Goal: Complete application form

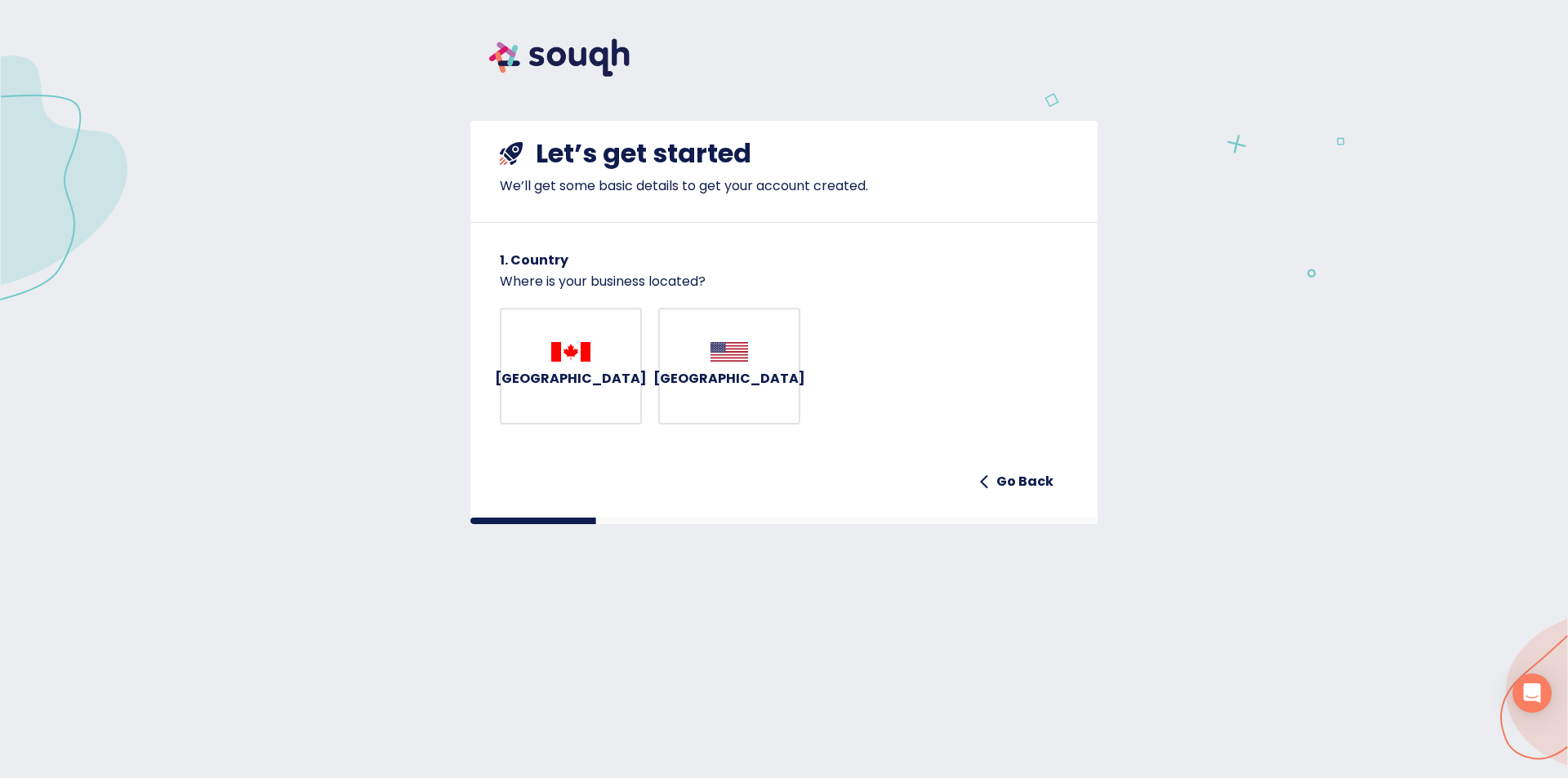
click at [542, 366] on span "[GEOGRAPHIC_DATA]" at bounding box center [571, 366] width 73 height 49
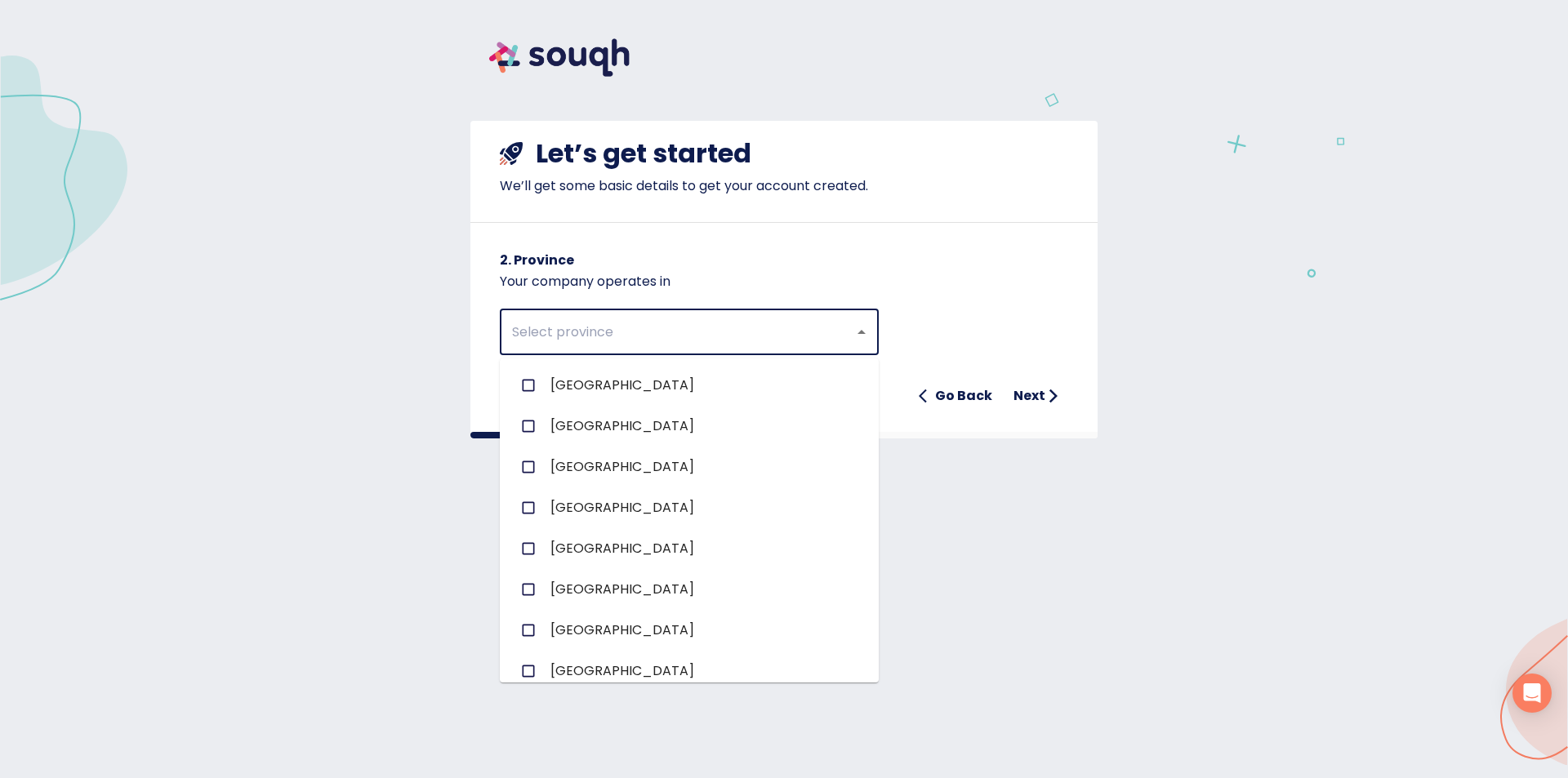
click at [550, 335] on input "text" at bounding box center [666, 332] width 318 height 31
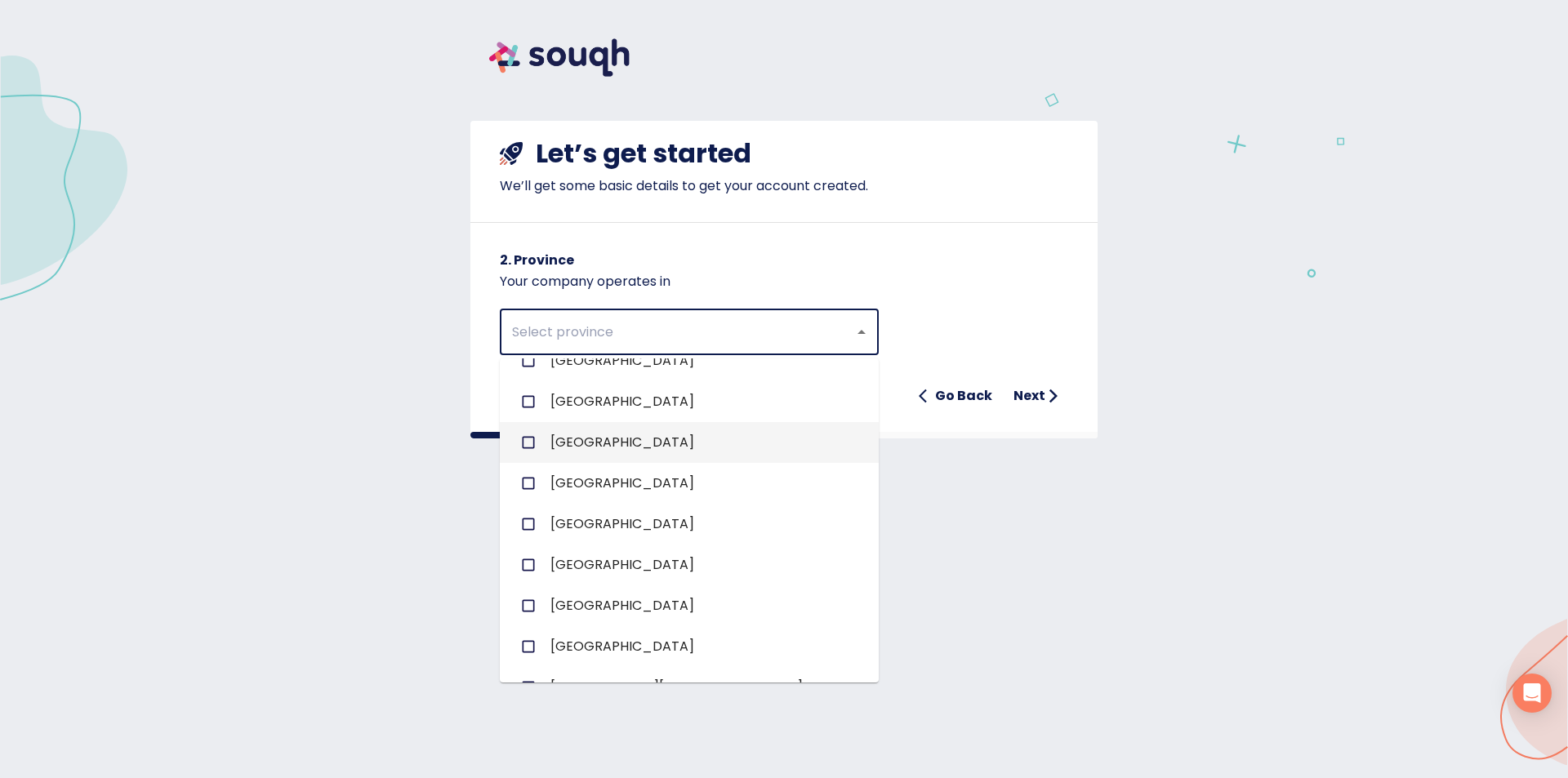
scroll to position [163, 0]
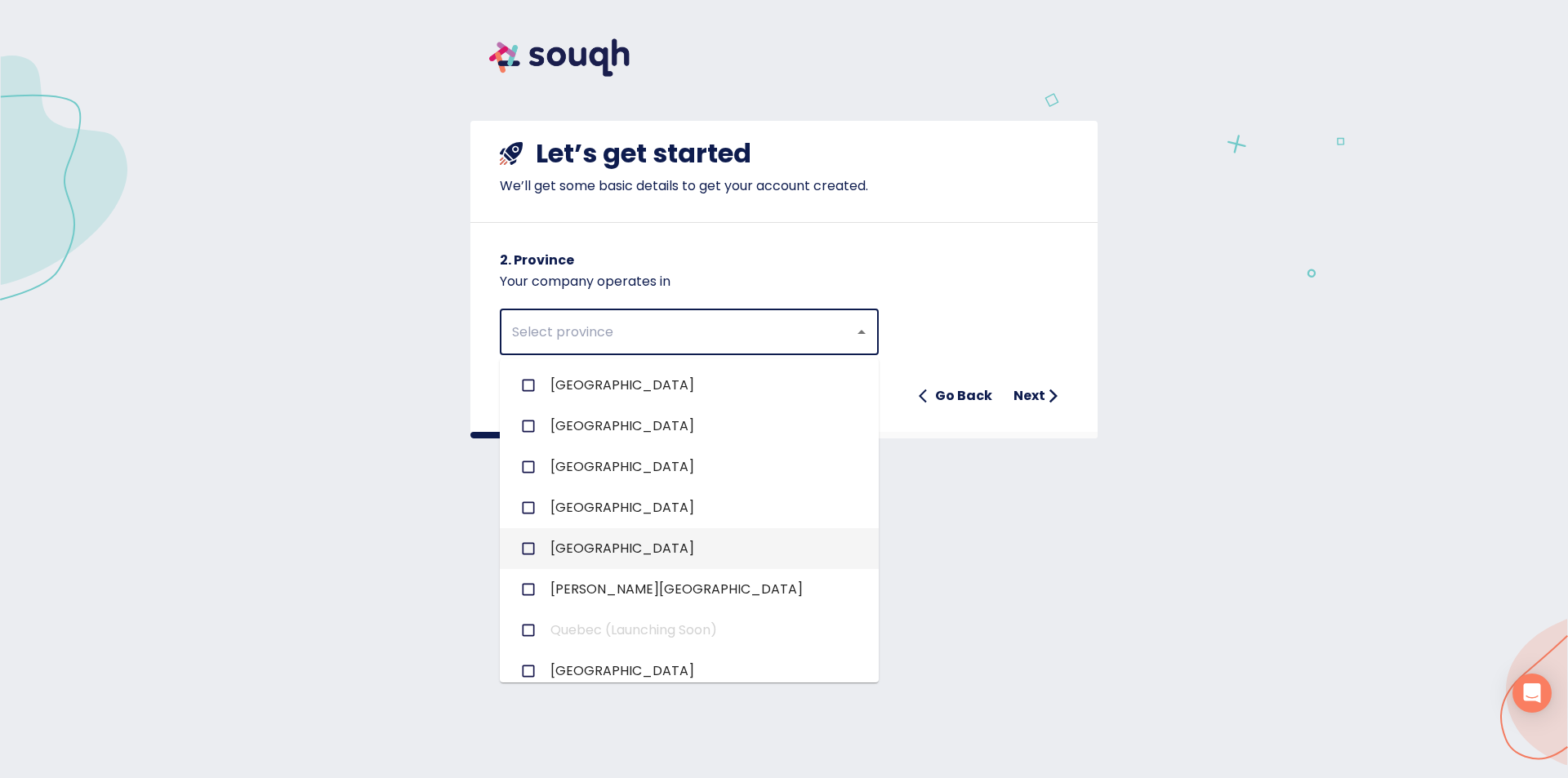
click at [634, 537] on li "[GEOGRAPHIC_DATA]" at bounding box center [689, 549] width 379 height 41
checkbox input "true"
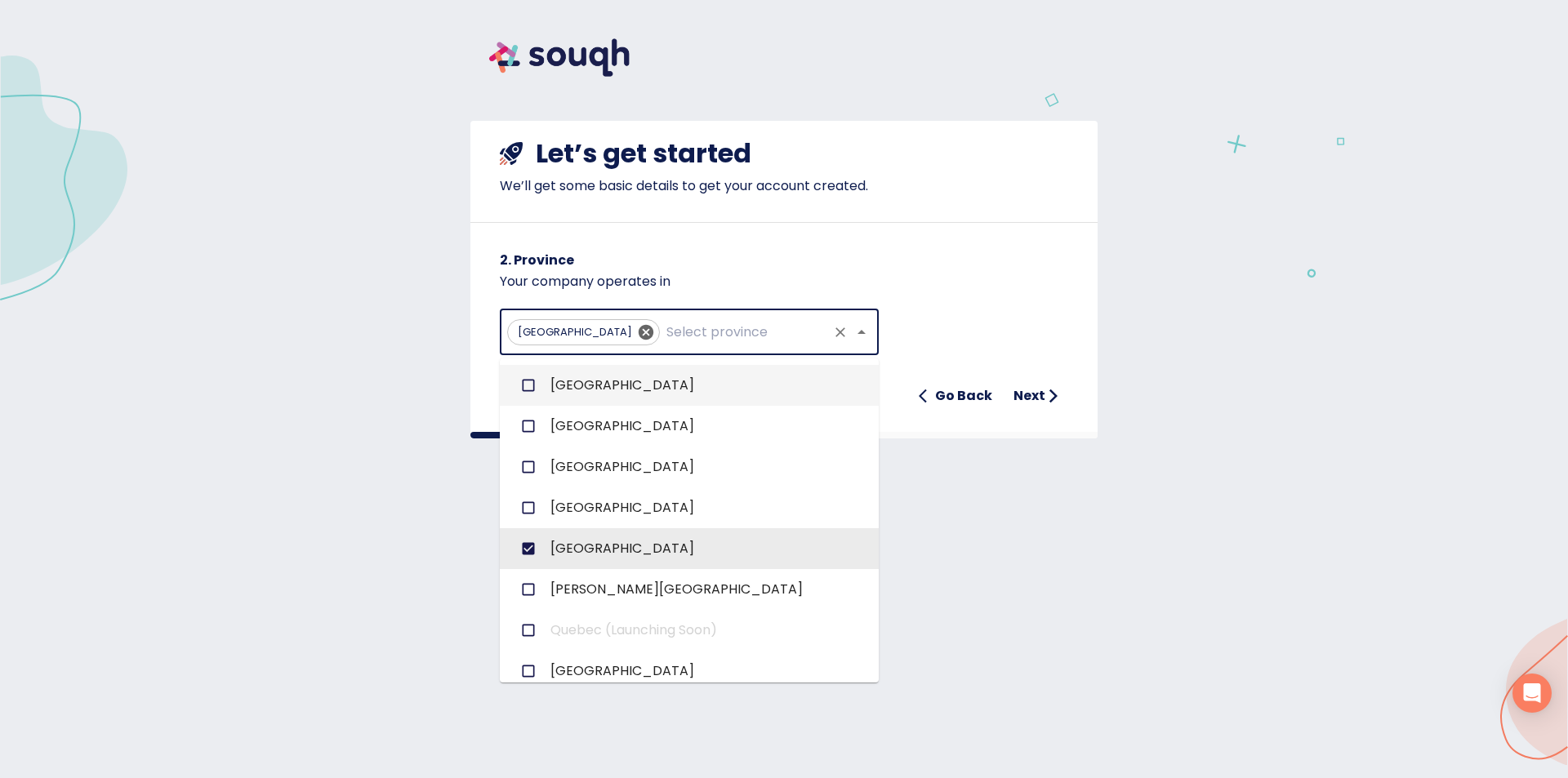
click at [1039, 450] on div "Let’s get started We’ll get some basic details to get your account created. 2. …" at bounding box center [784, 312] width 627 height 383
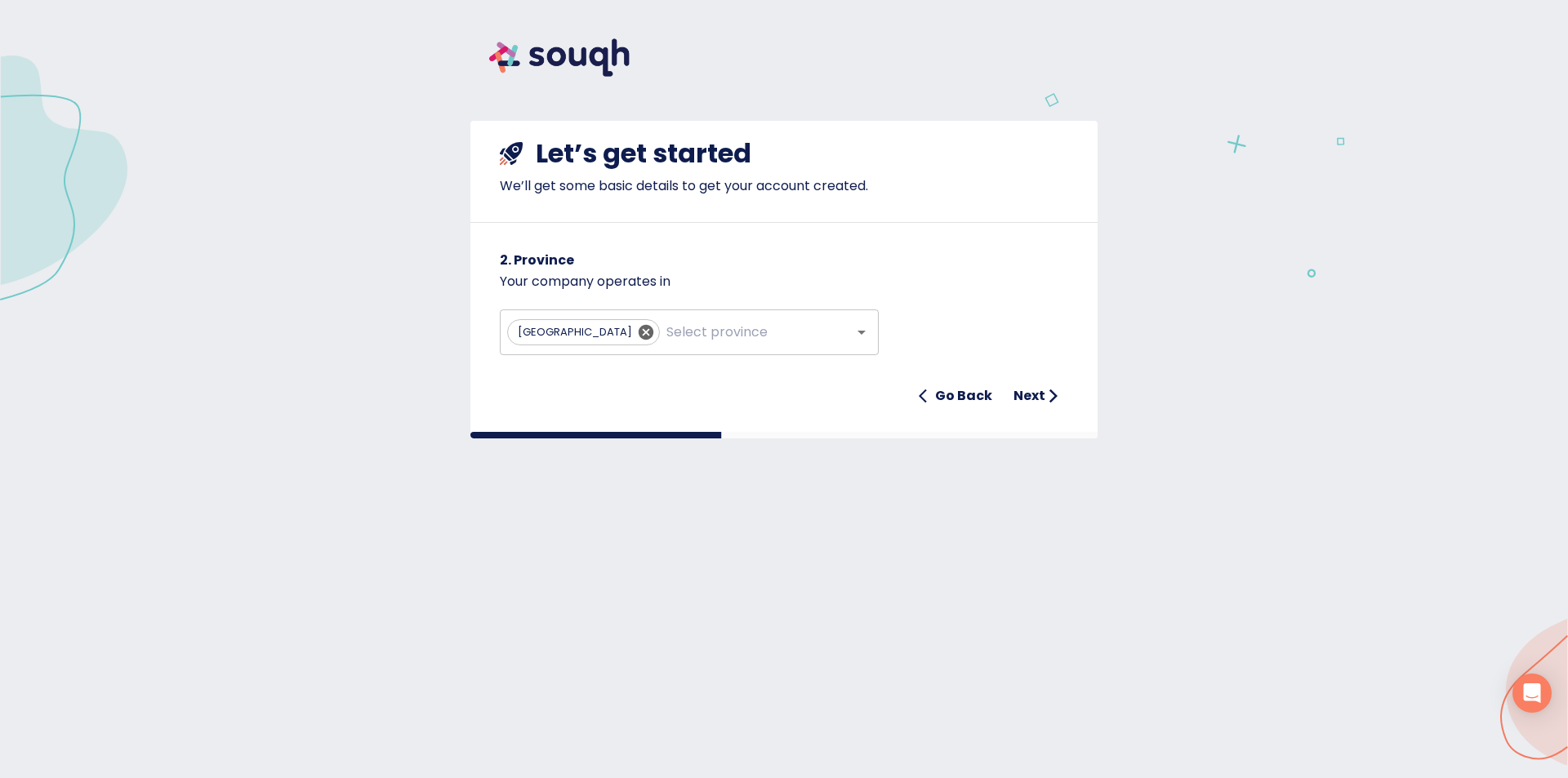
click at [1029, 394] on h6 "Next" at bounding box center [1030, 396] width 32 height 23
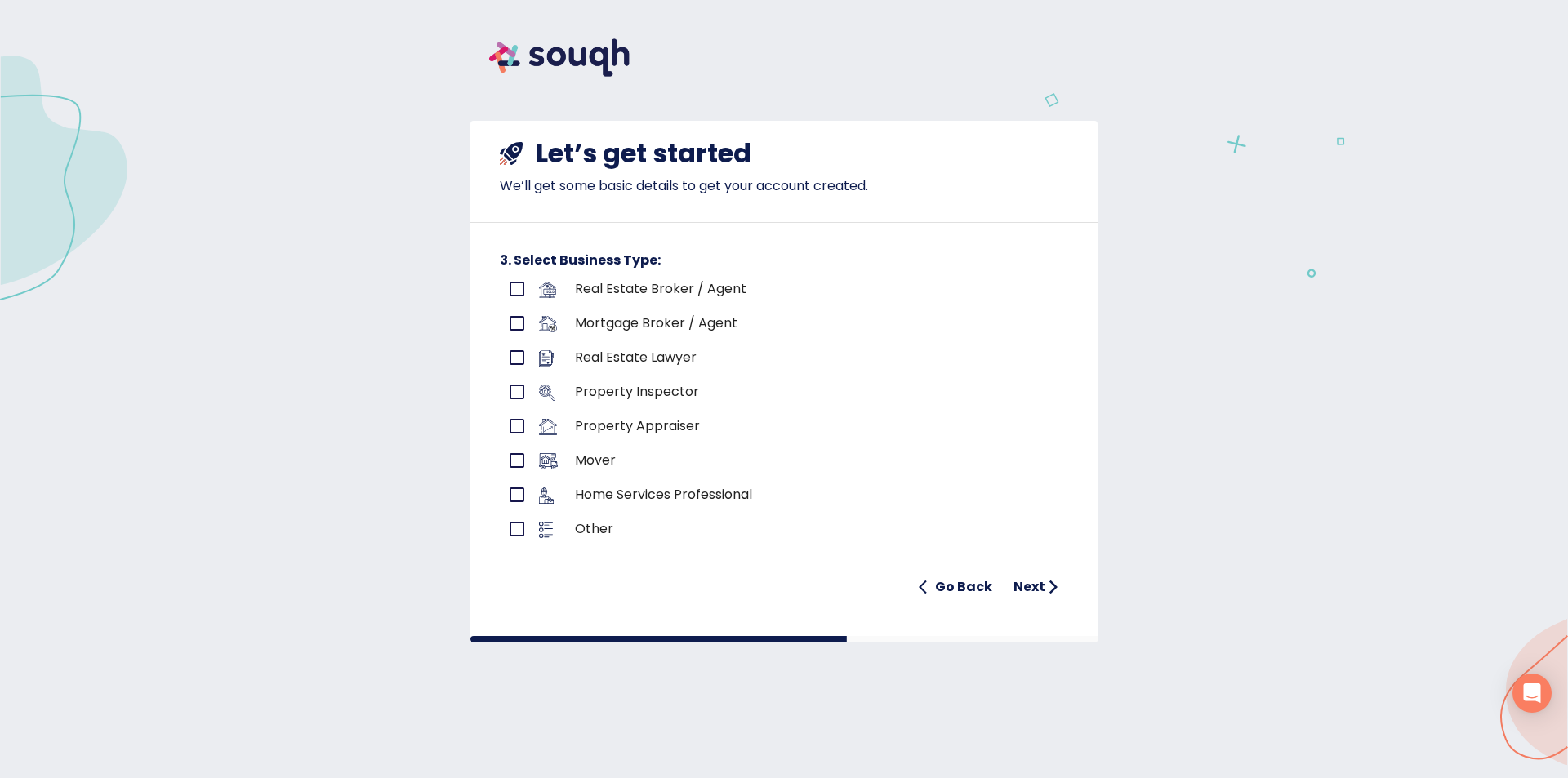
click at [515, 290] on input "primary checkbox" at bounding box center [517, 289] width 34 height 34
checkbox input "true"
click at [1034, 588] on h6 "Next" at bounding box center [1030, 587] width 32 height 23
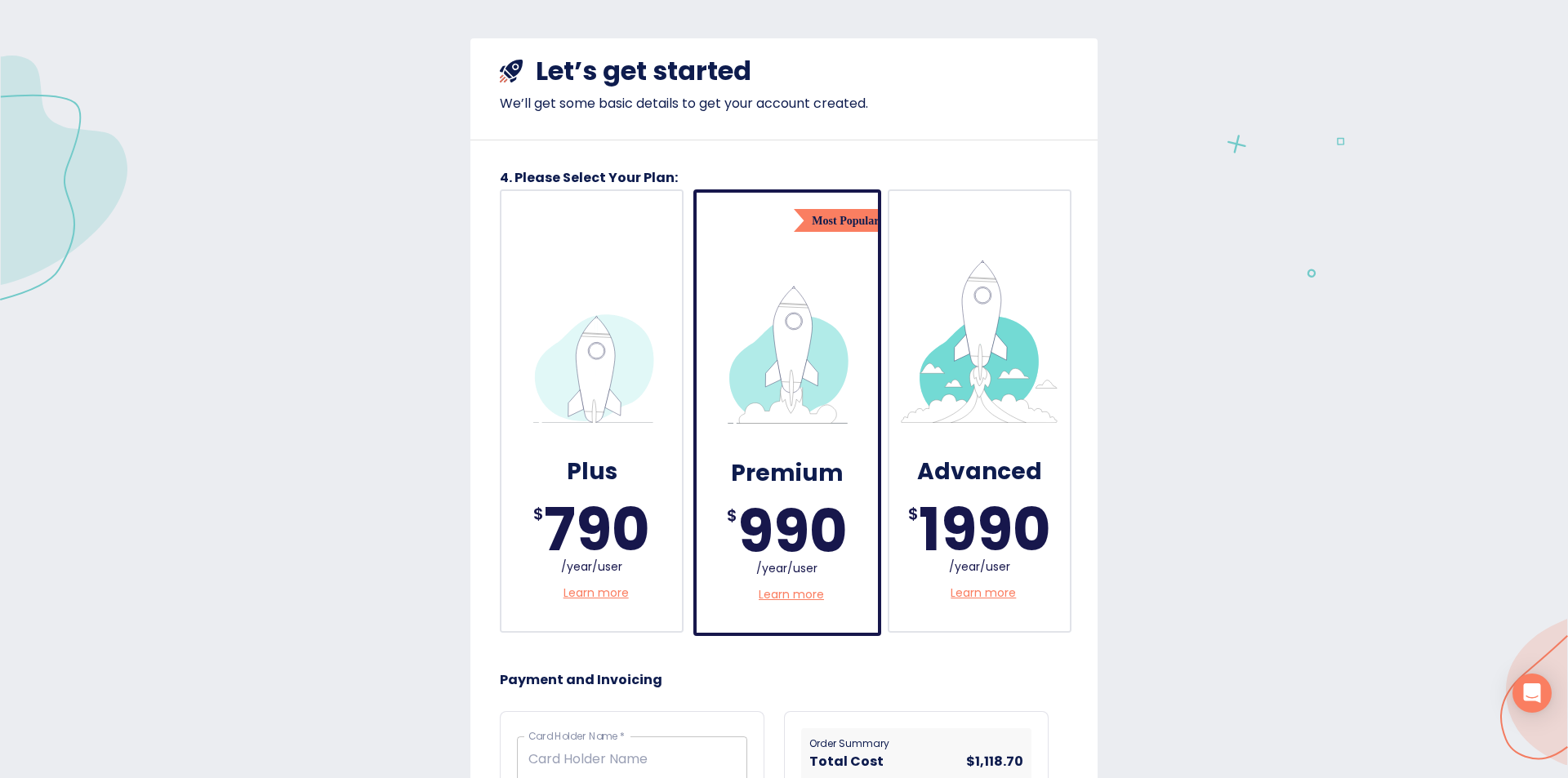
scroll to position [55, 0]
